Goal: Task Accomplishment & Management: Use online tool/utility

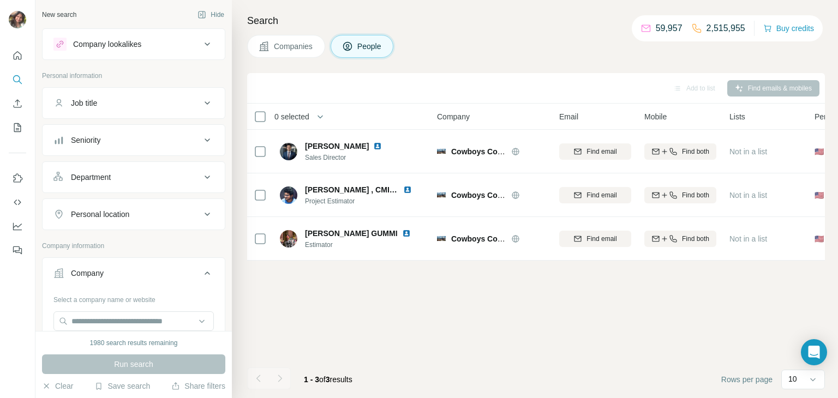
scroll to position [69, 0]
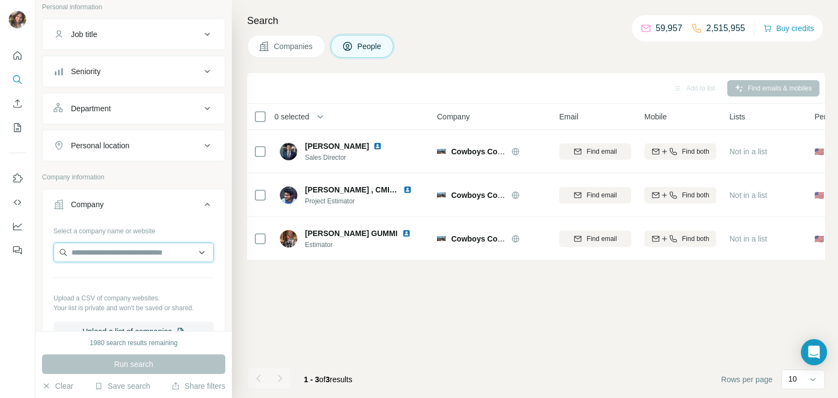
click at [121, 246] on input "text" at bounding box center [133, 253] width 160 height 20
type input "**********"
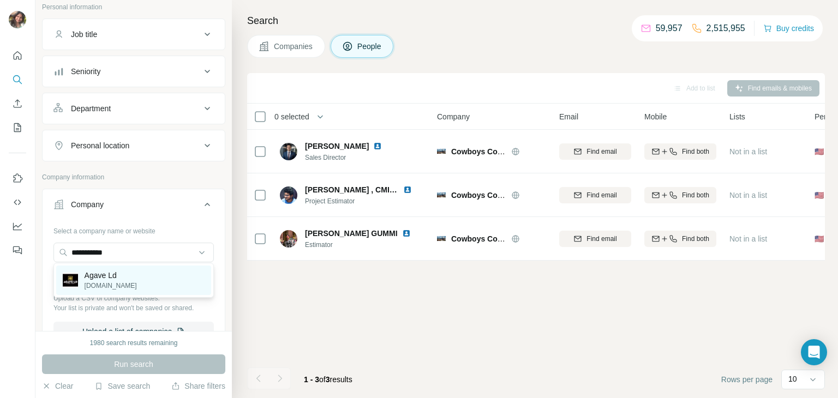
click at [121, 274] on p "Agave Ld" at bounding box center [111, 275] width 52 height 11
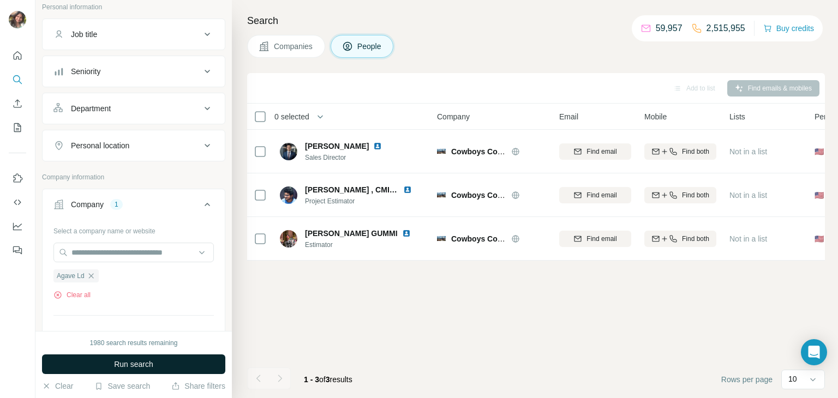
click at [202, 369] on button "Run search" at bounding box center [133, 364] width 183 height 20
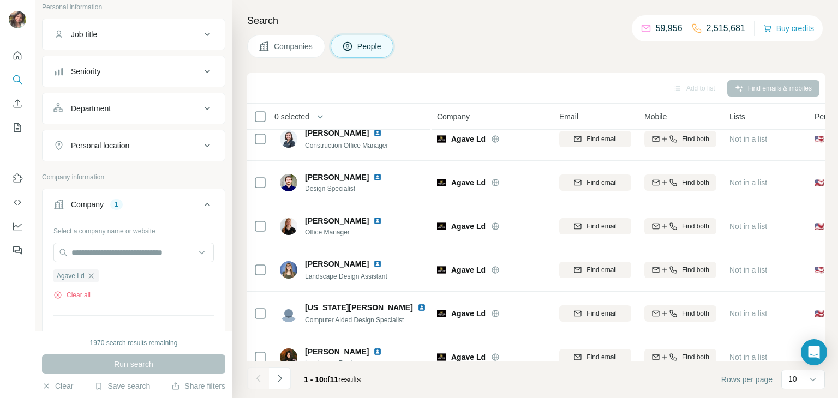
scroll to position [205, 0]
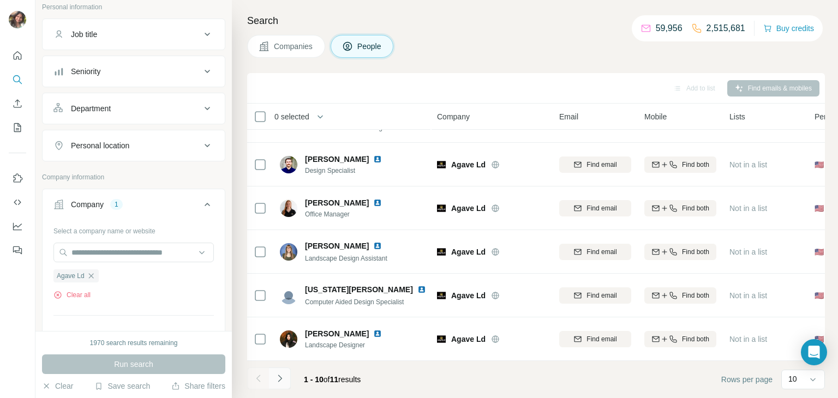
click at [283, 373] on icon "Navigate to next page" at bounding box center [279, 378] width 11 height 11
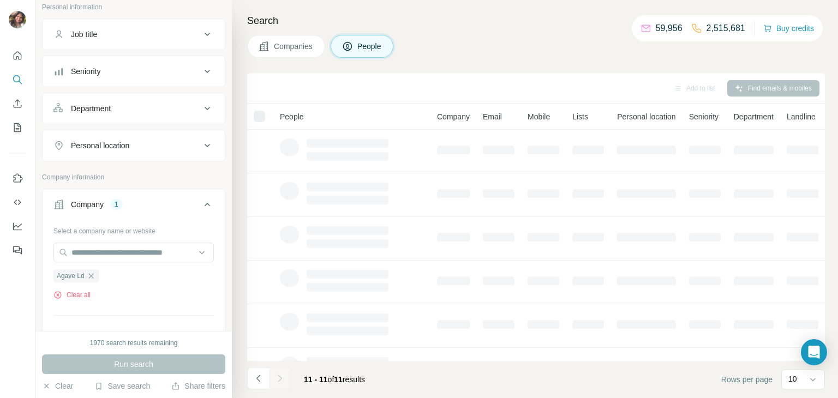
scroll to position [0, 0]
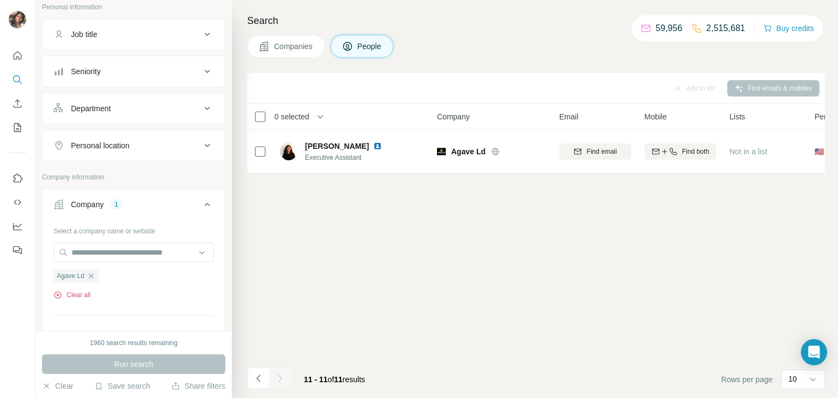
click at [79, 290] on button "Clear all" at bounding box center [71, 295] width 37 height 10
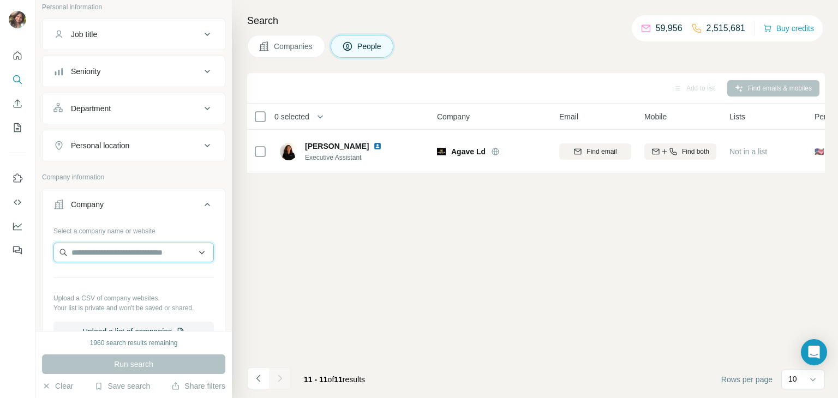
click at [110, 255] on input "text" at bounding box center [133, 253] width 160 height 20
type input "**********"
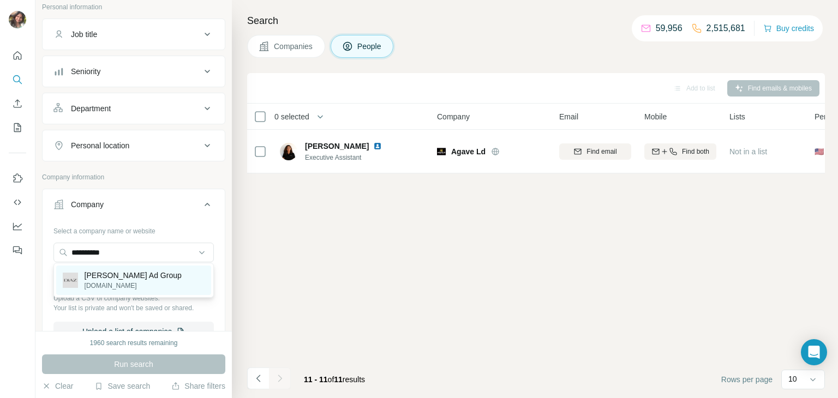
click at [112, 276] on p "[PERSON_NAME] Ad Group" at bounding box center [133, 275] width 97 height 11
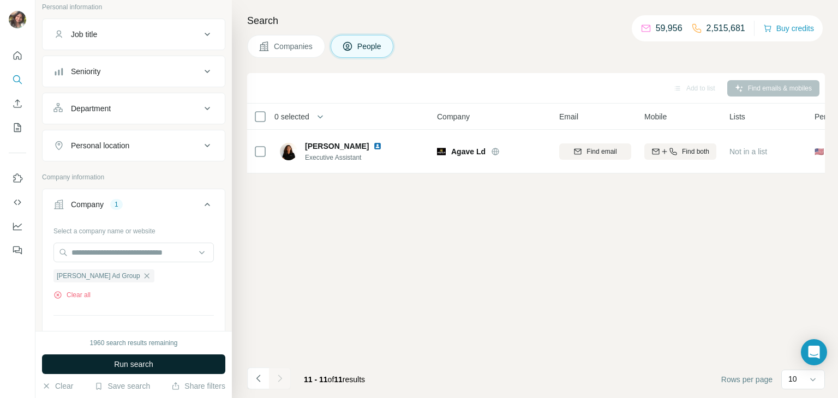
click at [112, 367] on button "Run search" at bounding box center [133, 364] width 183 height 20
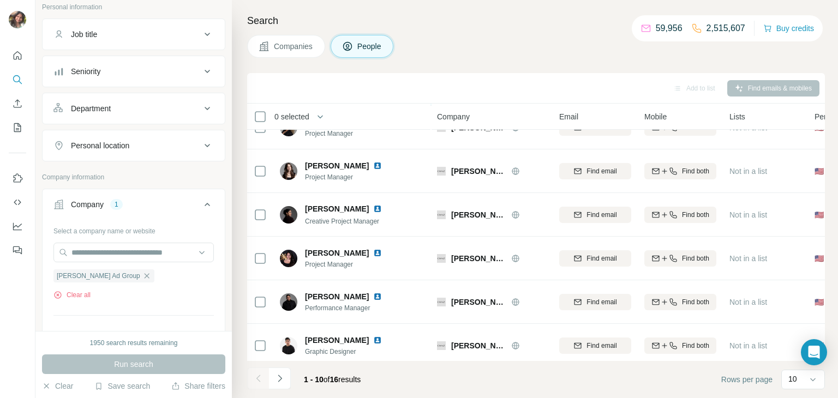
scroll to position [205, 0]
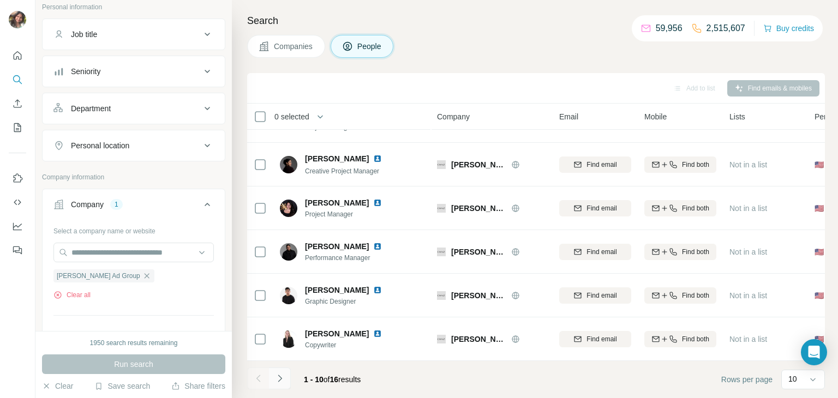
click at [281, 380] on icon "Navigate to next page" at bounding box center [279, 378] width 11 height 11
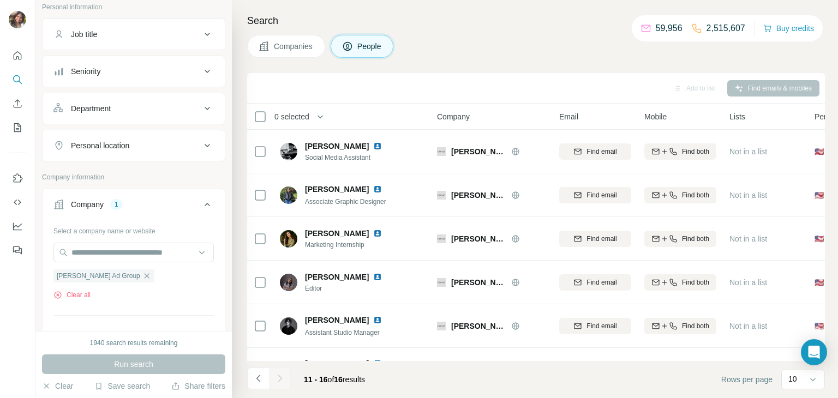
scroll to position [31, 0]
